Goal: Task Accomplishment & Management: Use online tool/utility

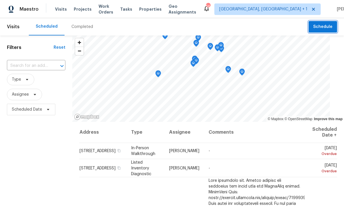
click at [331, 29] on span "Schedule" at bounding box center [322, 26] width 19 height 7
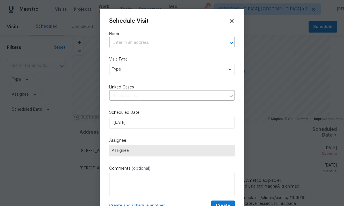
click at [136, 41] on input "text" at bounding box center [163, 42] width 109 height 9
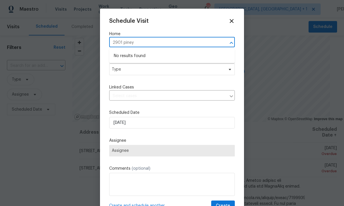
type input "2901 piney"
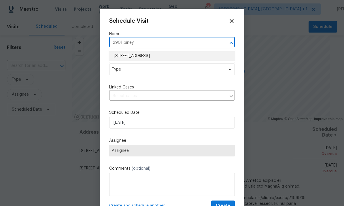
click at [158, 59] on li "[STREET_ADDRESS]" at bounding box center [172, 56] width 126 height 10
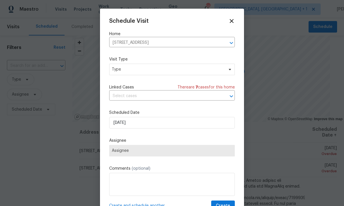
click at [214, 98] on input "text" at bounding box center [163, 96] width 109 height 9
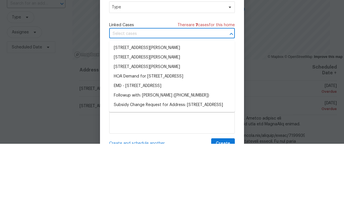
scroll to position [22, 0]
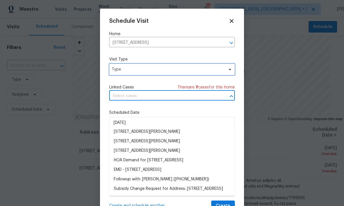
click at [224, 68] on span "Type" at bounding box center [172, 70] width 126 height 12
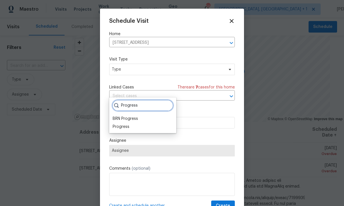
type input "Progress"
click at [126, 124] on div "Progress" at bounding box center [121, 127] width 17 height 6
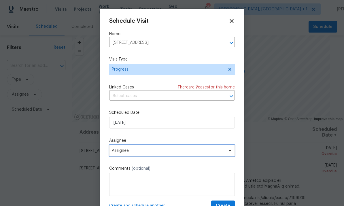
click at [226, 153] on span at bounding box center [229, 150] width 6 height 5
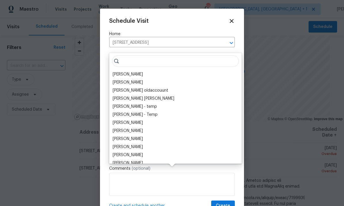
click at [134, 71] on div "[PERSON_NAME]" at bounding box center [128, 74] width 30 height 6
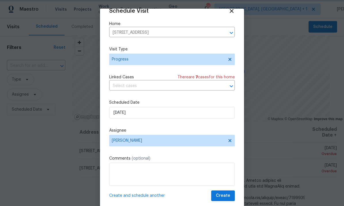
scroll to position [11, 0]
click at [227, 193] on span "Create" at bounding box center [223, 195] width 14 height 7
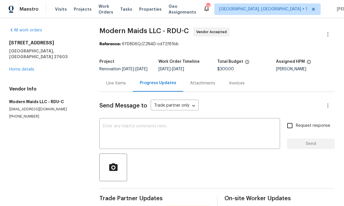
click at [34, 61] on div "[STREET_ADDRESS] Home details" at bounding box center [47, 56] width 76 height 32
click at [20, 67] on link "Home details" at bounding box center [21, 69] width 25 height 4
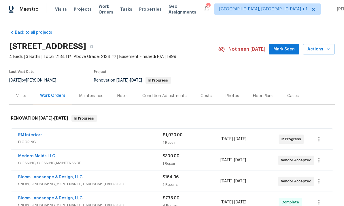
click at [119, 97] on div "Notes" at bounding box center [122, 96] width 11 height 6
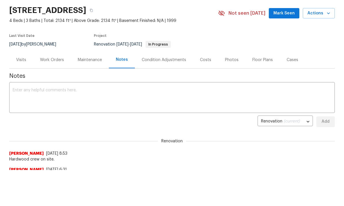
scroll to position [36, 0]
click at [54, 89] on textarea at bounding box center [172, 98] width 318 height 20
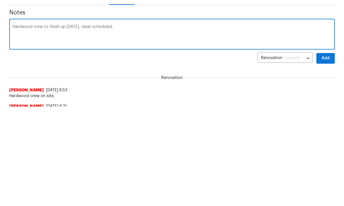
scroll to position [99, 0]
type textarea "Hardwood crew to finish up [DATE], clean scheduled."
click at [324, 60] on span "Add" at bounding box center [325, 58] width 9 height 7
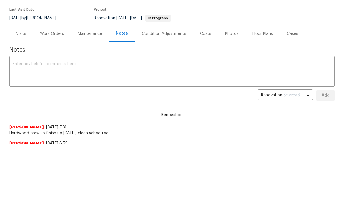
scroll to position [0, 0]
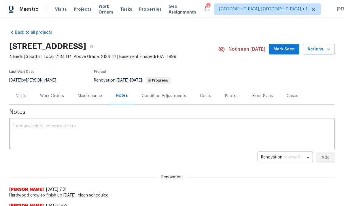
click at [53, 90] on div "Work Orders" at bounding box center [52, 95] width 38 height 17
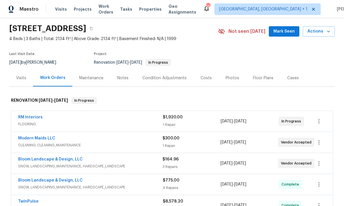
scroll to position [18, 0]
click at [48, 136] on link "Modern Maids LLC" at bounding box center [36, 138] width 37 height 4
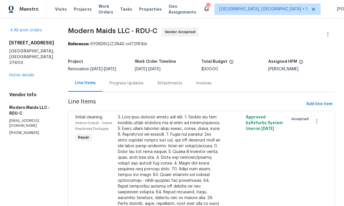
click at [127, 83] on div "Progress Updates" at bounding box center [126, 83] width 34 height 6
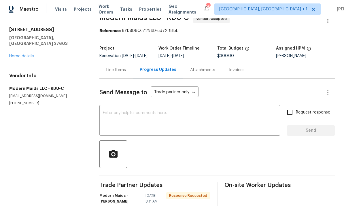
scroll to position [37, 0]
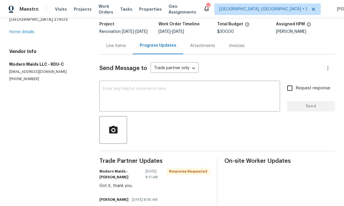
click at [126, 96] on textarea at bounding box center [190, 97] width 174 height 20
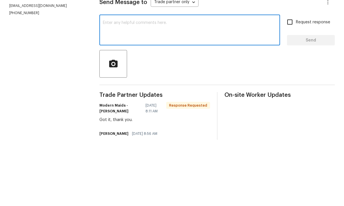
type textarea "G"
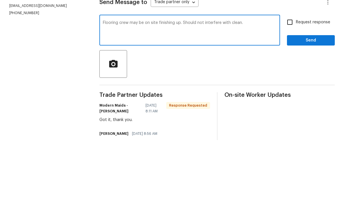
type textarea "Flooring crew may be on site finishing up. Should not interfere with clean."
click at [293, 82] on input "Request response" at bounding box center [290, 88] width 12 height 12
checkbox input "true"
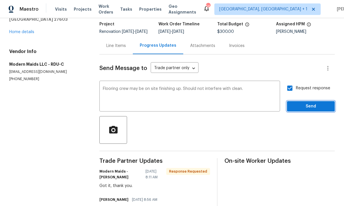
click at [313, 103] on span "Send" at bounding box center [310, 106] width 39 height 7
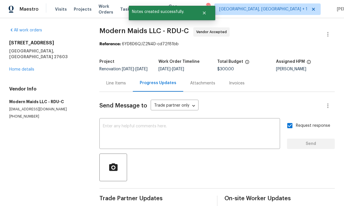
scroll to position [0, 0]
